Goal: Find specific page/section: Find specific page/section

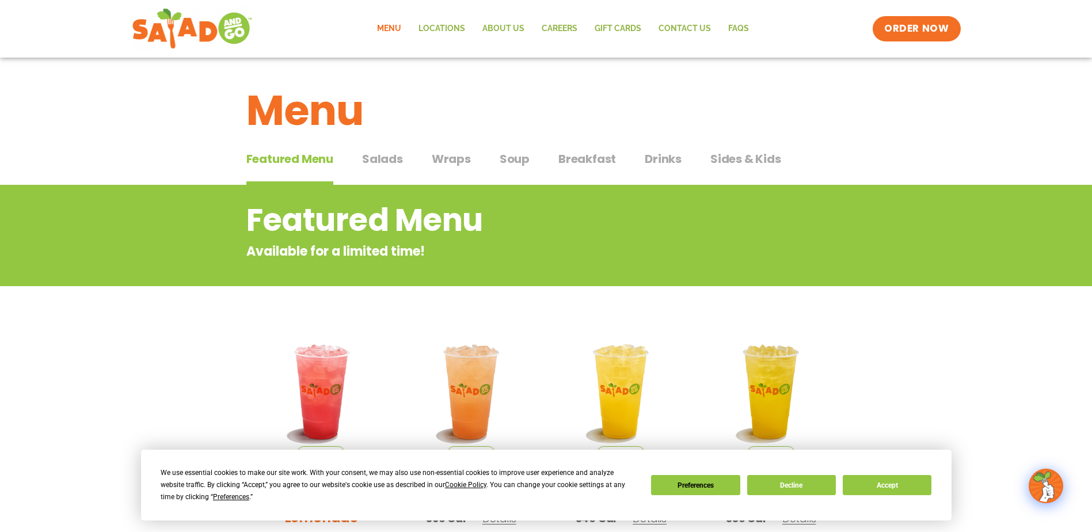
click at [385, 153] on span "Salads" at bounding box center [382, 158] width 41 height 17
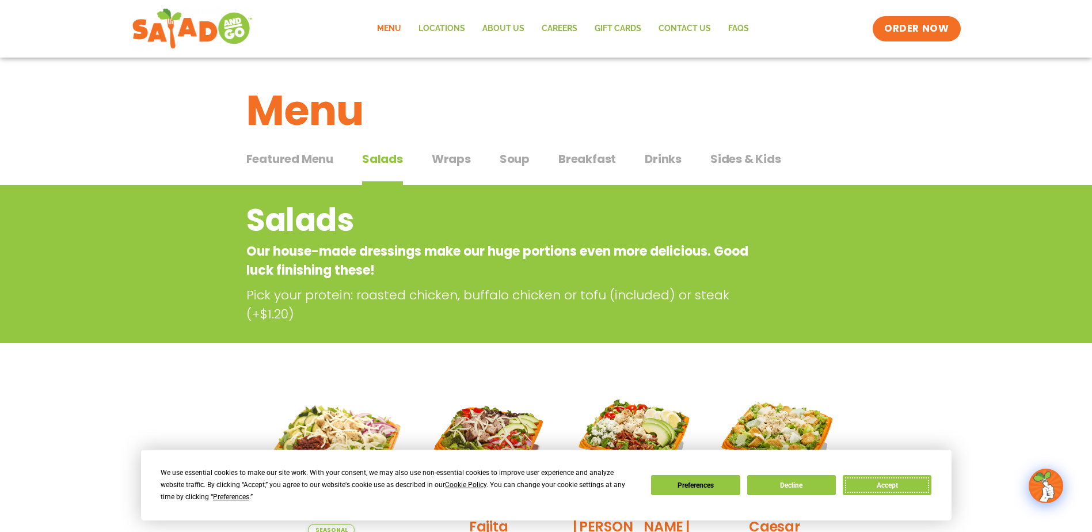
click at [891, 485] on button "Accept" at bounding box center [887, 485] width 89 height 20
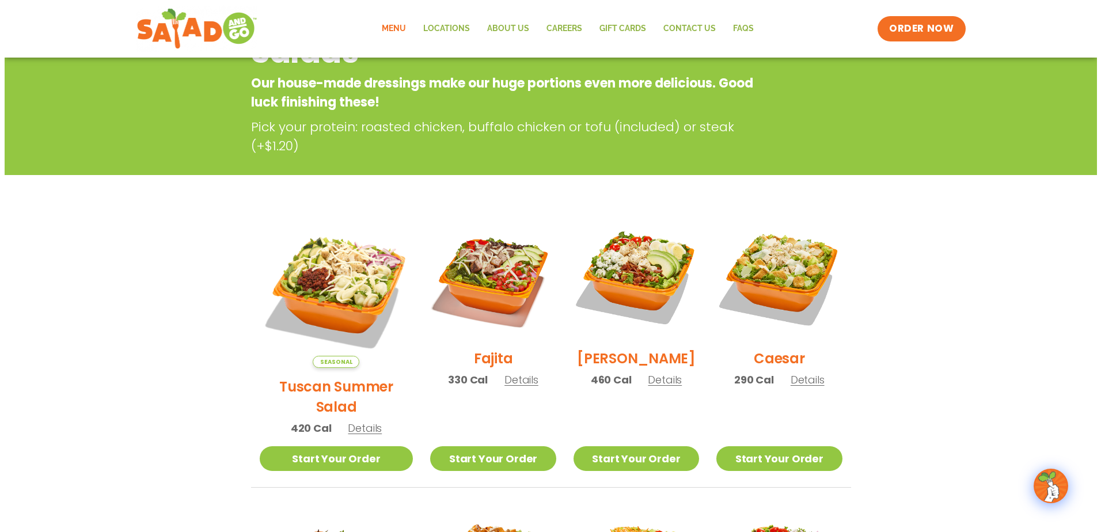
scroll to position [173, 0]
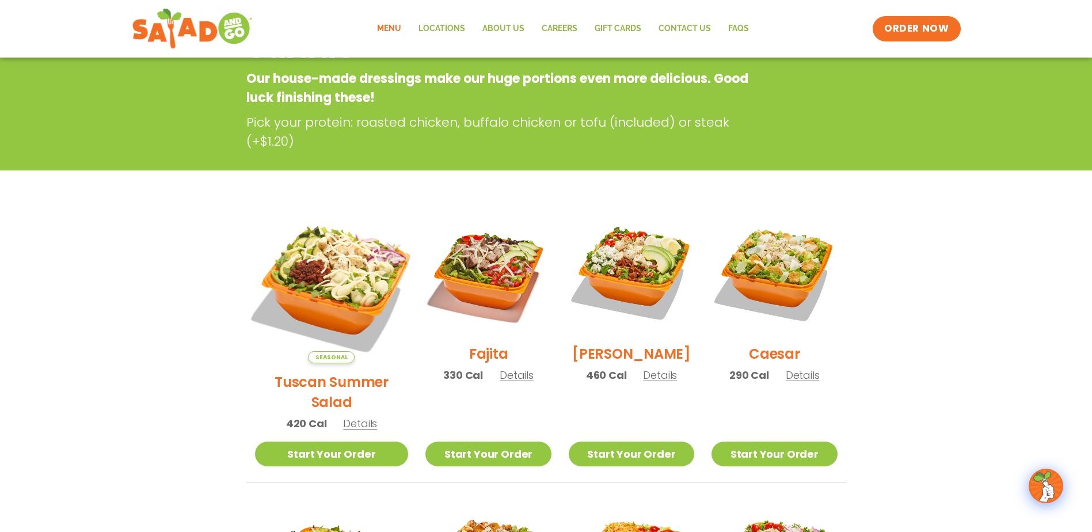
click at [344, 254] on img at bounding box center [331, 286] width 180 height 180
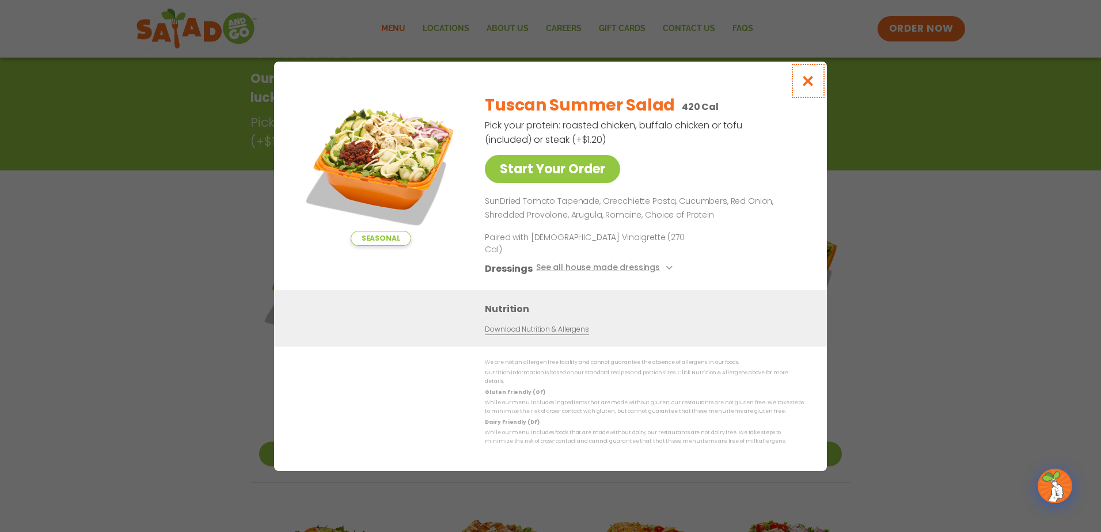
click at [813, 87] on icon "Close modal" at bounding box center [808, 81] width 14 height 12
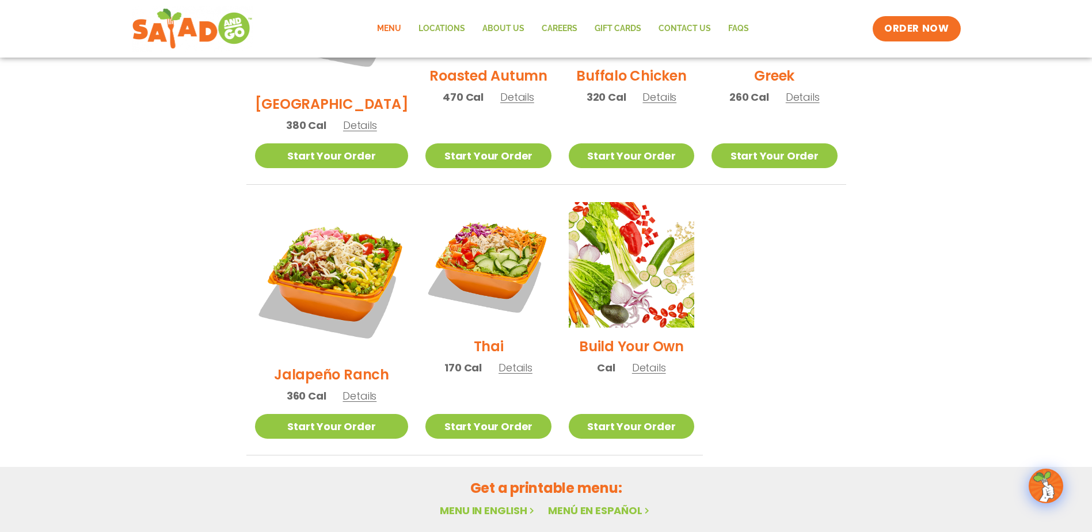
scroll to position [761, 0]
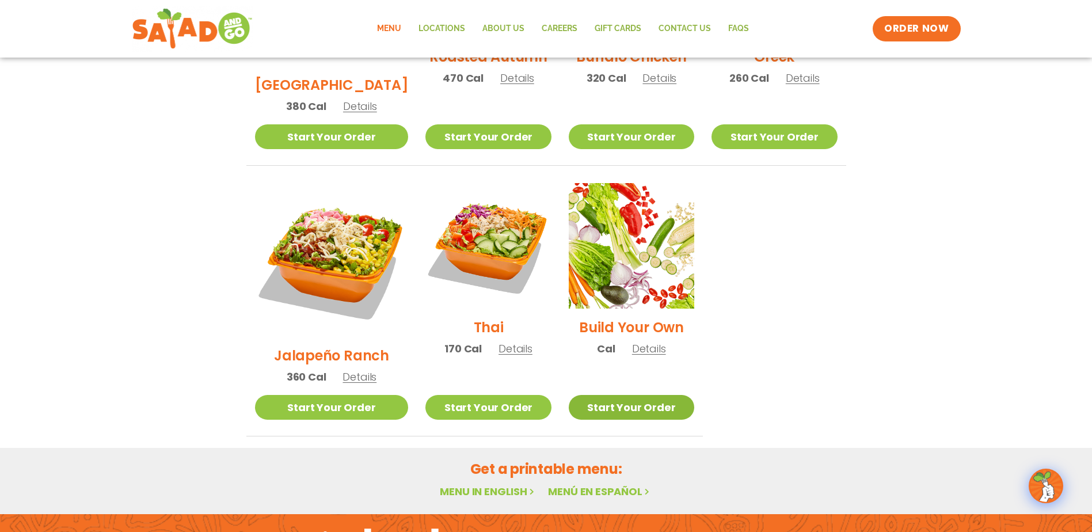
click at [644, 395] on link "Start Your Order" at bounding box center [632, 407] width 126 height 25
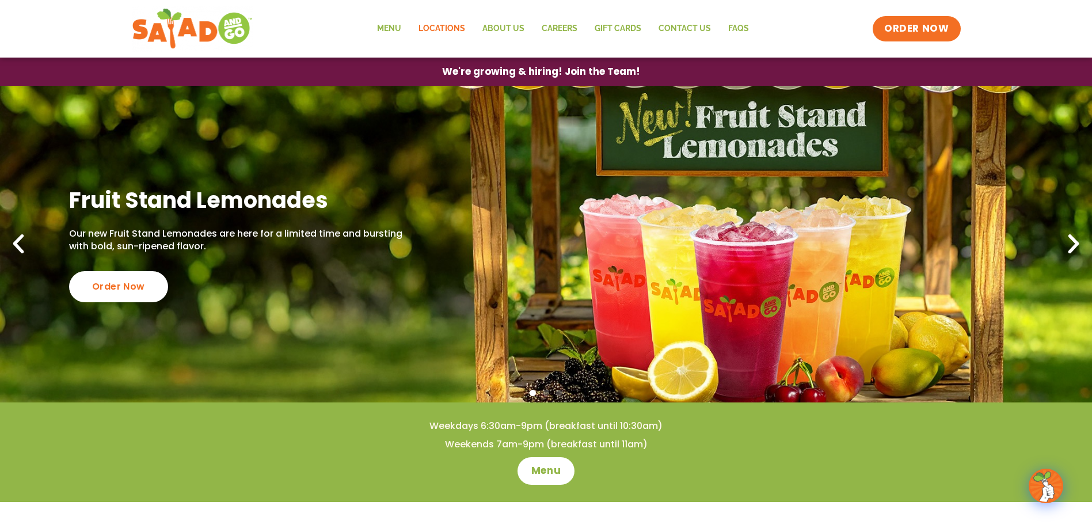
click at [452, 25] on link "Locations" at bounding box center [442, 29] width 64 height 26
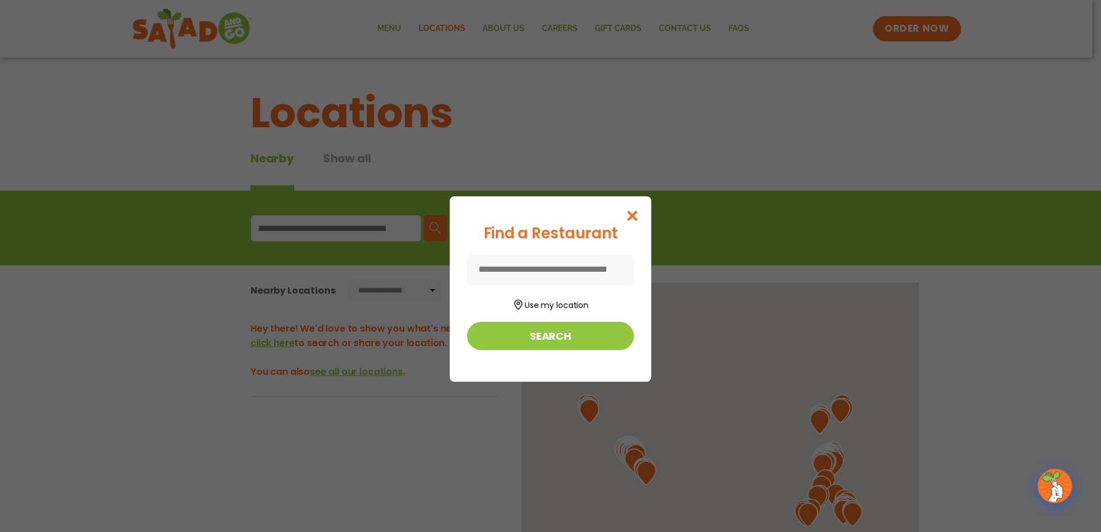
click at [348, 230] on div "Find a Restaurant Use my location Search" at bounding box center [550, 266] width 1101 height 532
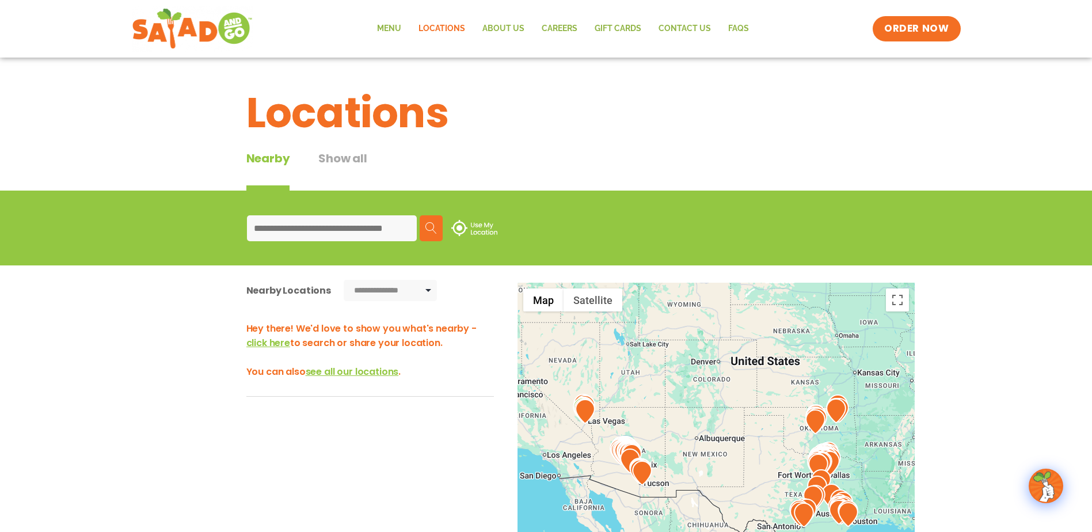
click at [373, 223] on input at bounding box center [332, 228] width 170 height 26
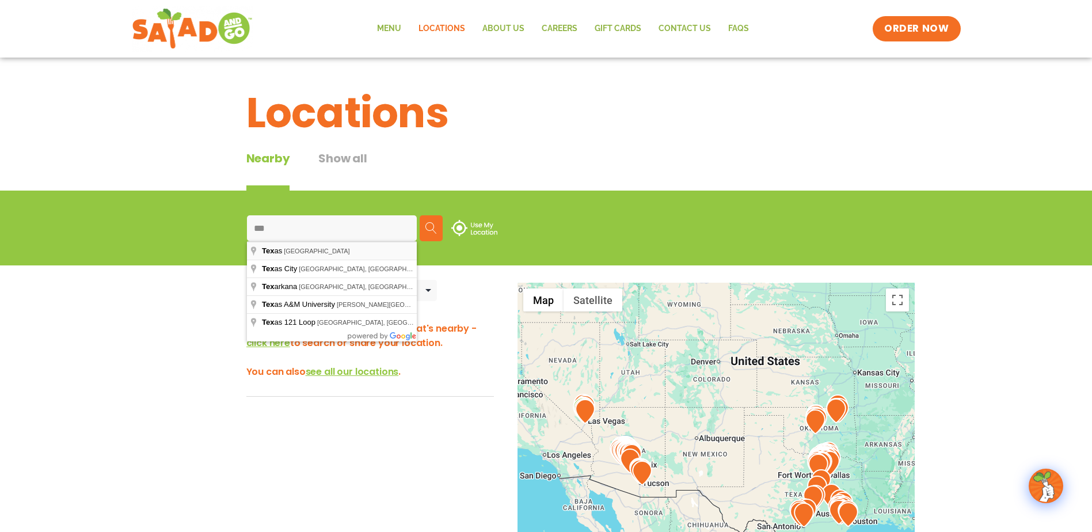
type input "**********"
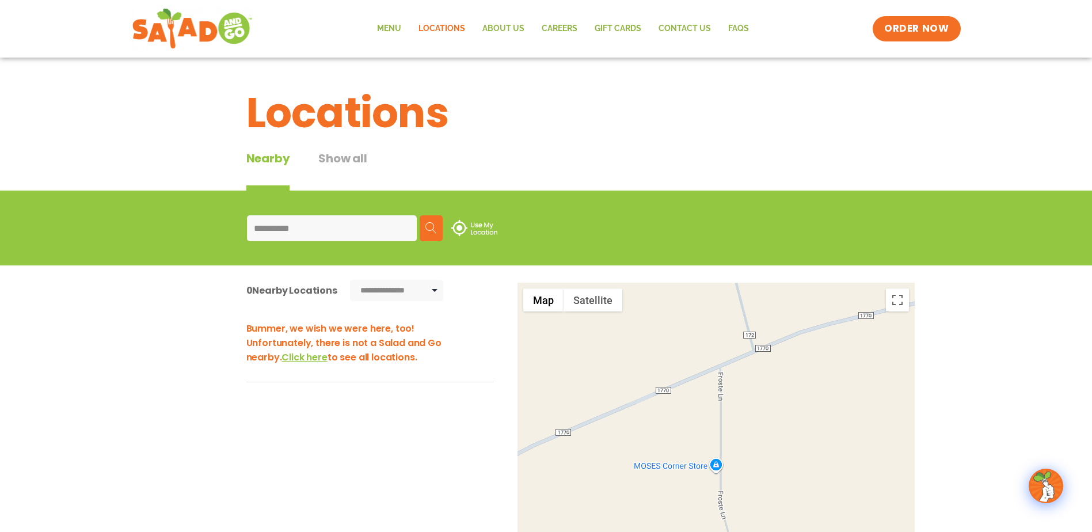
click at [430, 222] on img at bounding box center [431, 228] width 12 height 12
click at [313, 232] on input "**********" at bounding box center [332, 228] width 170 height 26
click at [475, 227] on img at bounding box center [474, 228] width 46 height 16
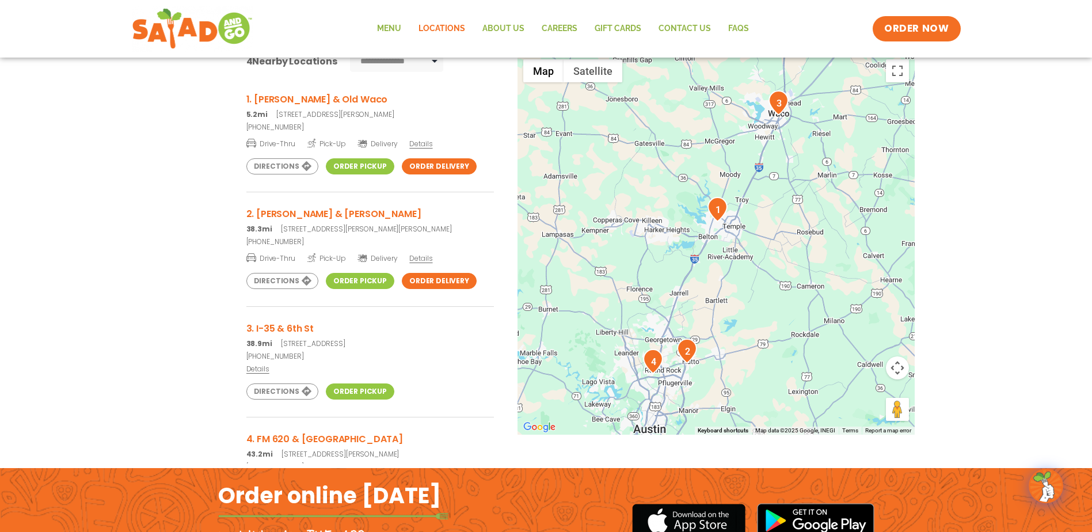
scroll to position [230, 0]
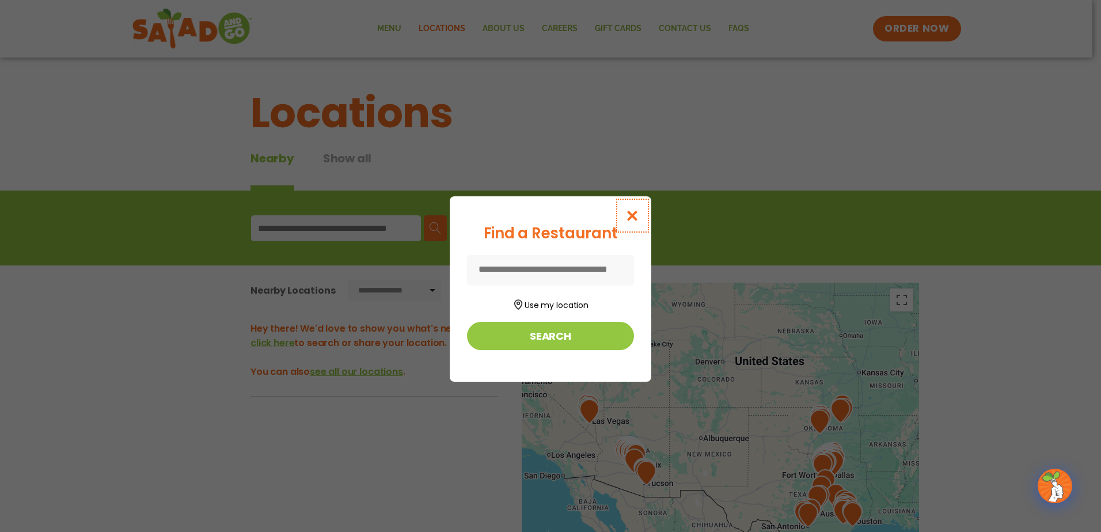
click at [634, 215] on icon "Close modal" at bounding box center [632, 216] width 14 height 12
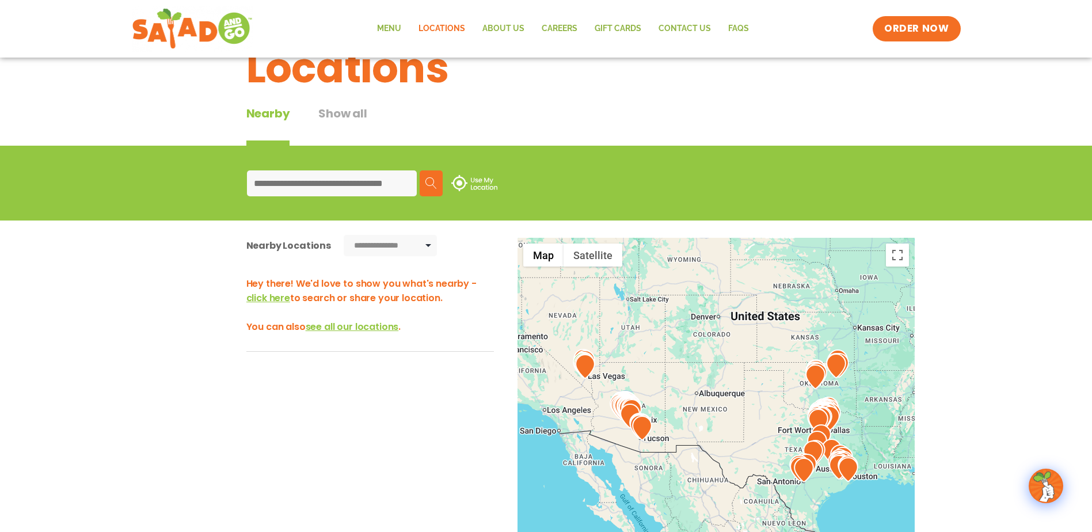
scroll to position [173, 0]
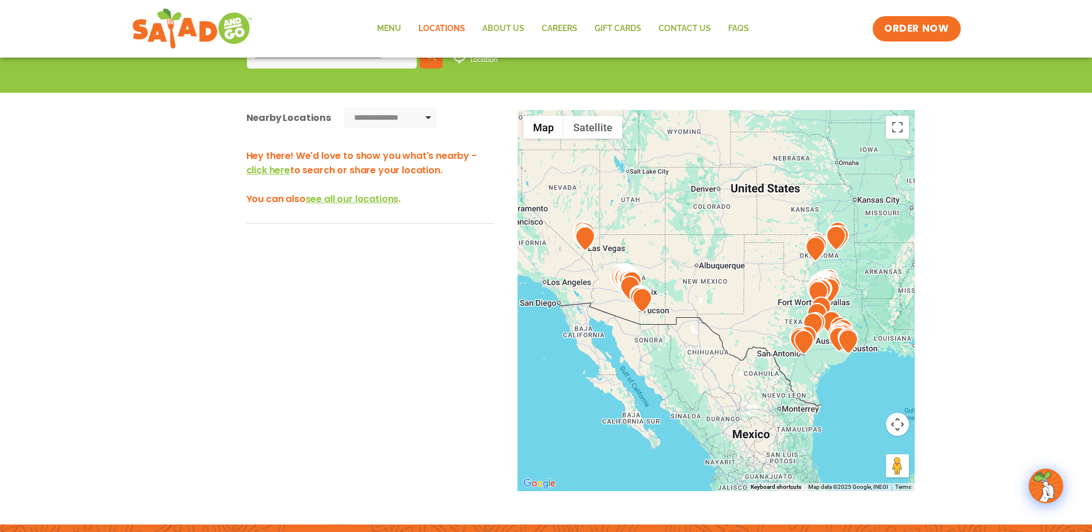
click at [784, 304] on div at bounding box center [716, 300] width 397 height 381
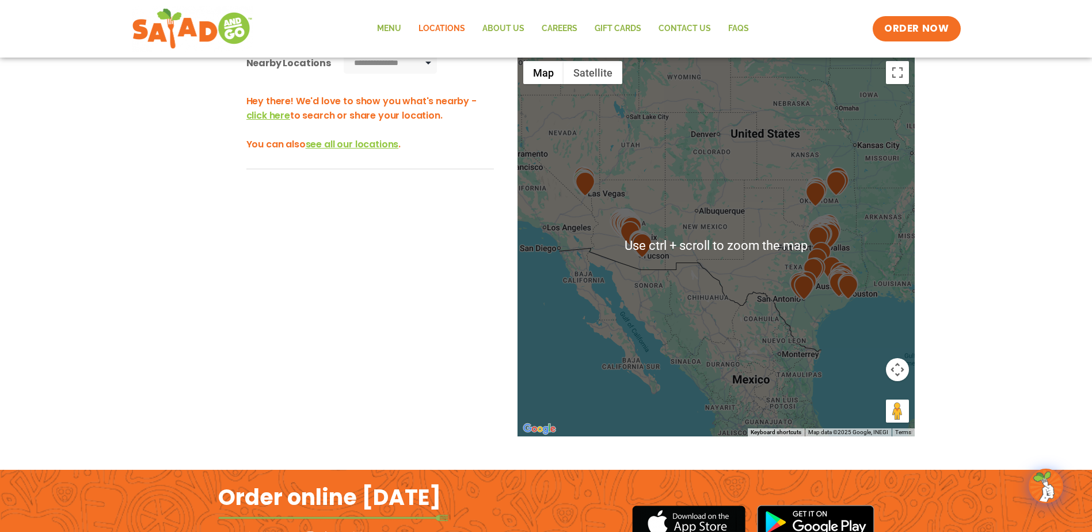
scroll to position [226, 0]
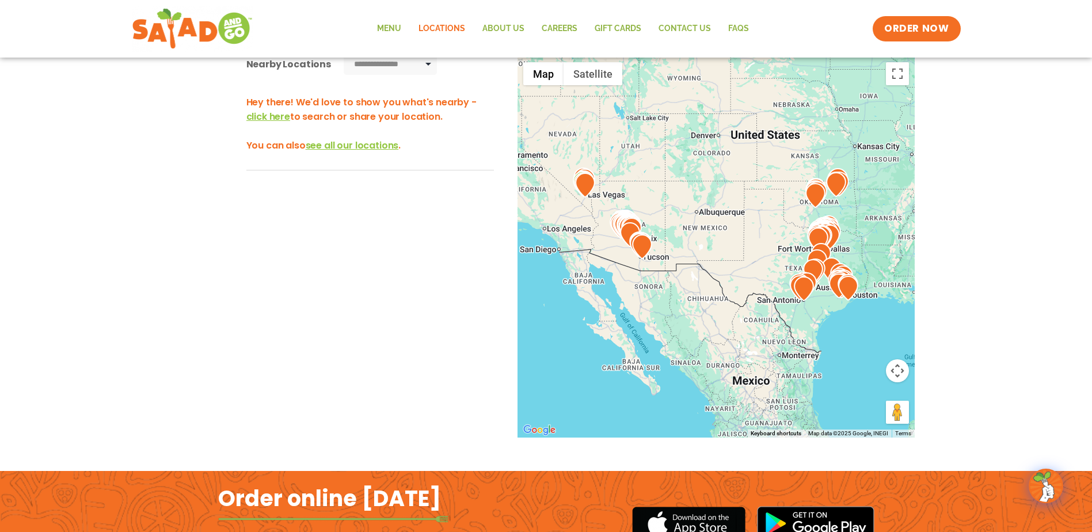
click at [807, 284] on img at bounding box center [804, 288] width 20 height 25
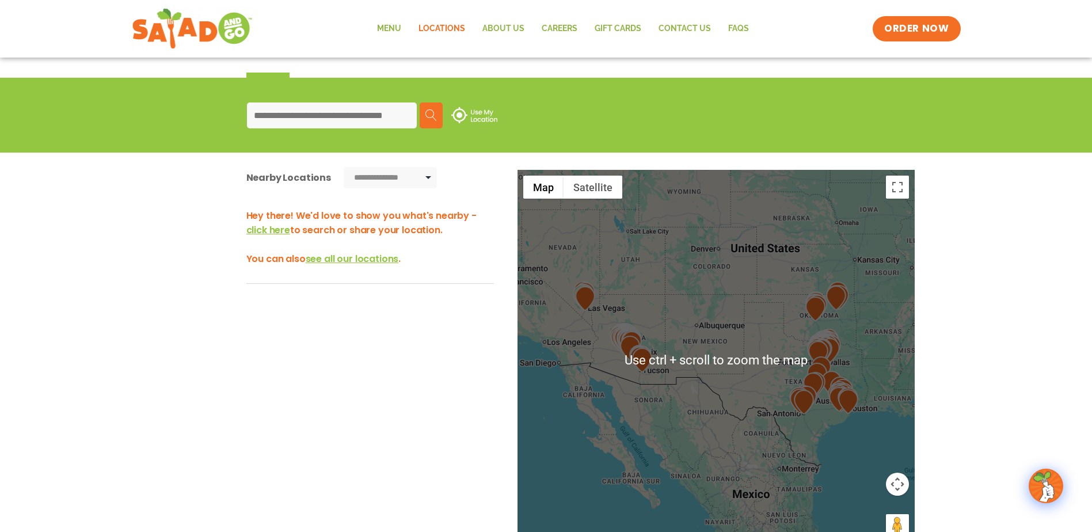
scroll to position [111, 0]
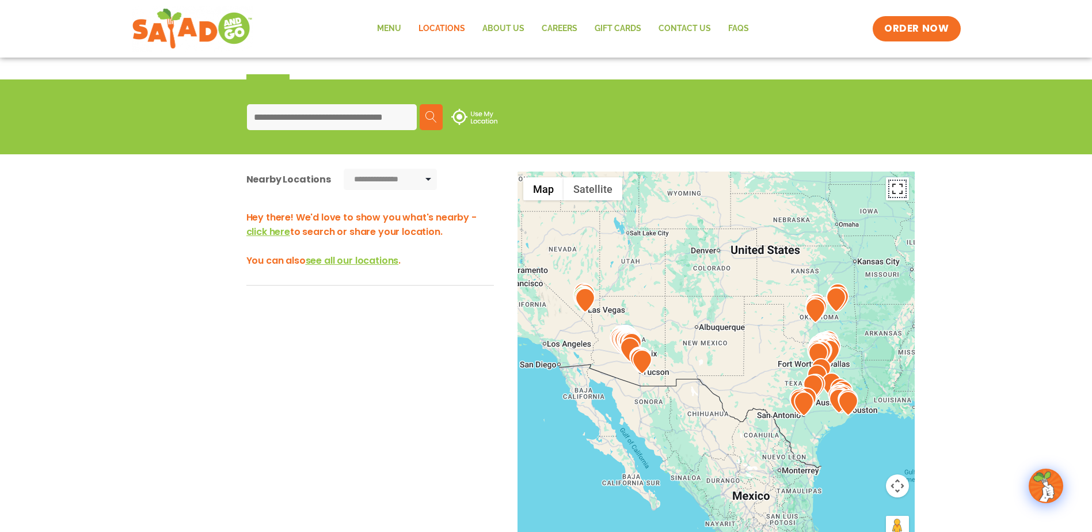
click at [894, 192] on button "Toggle fullscreen view" at bounding box center [897, 188] width 23 height 23
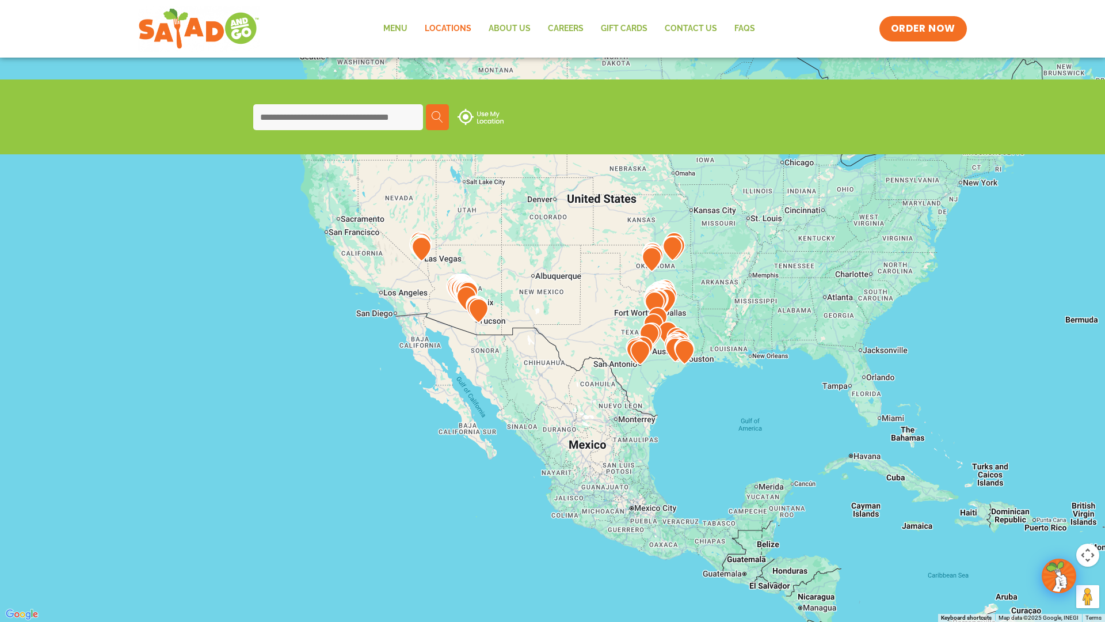
click at [1092, 16] on button "Toggle fullscreen view" at bounding box center [1088, 17] width 23 height 23
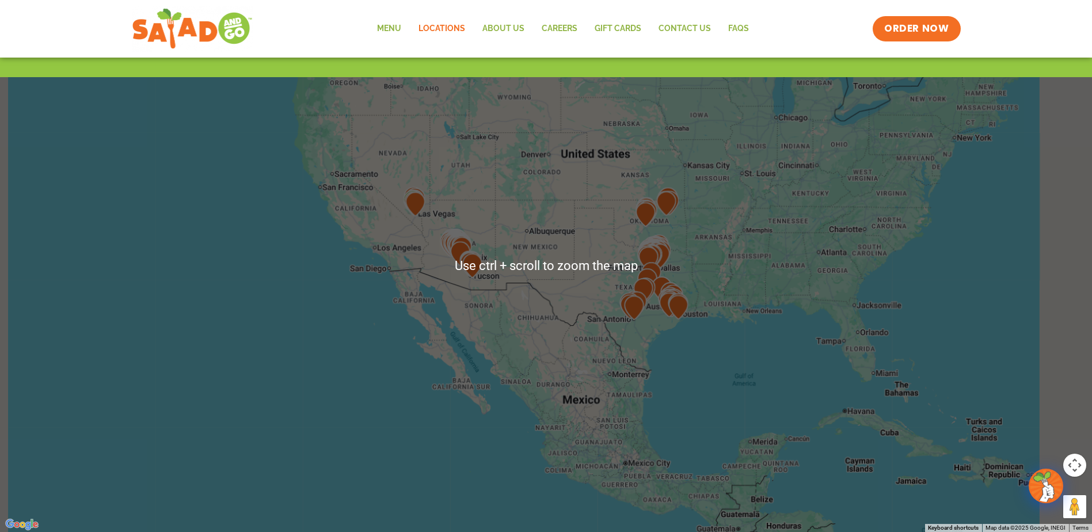
scroll to position [230, 0]
